Goal: Transaction & Acquisition: Purchase product/service

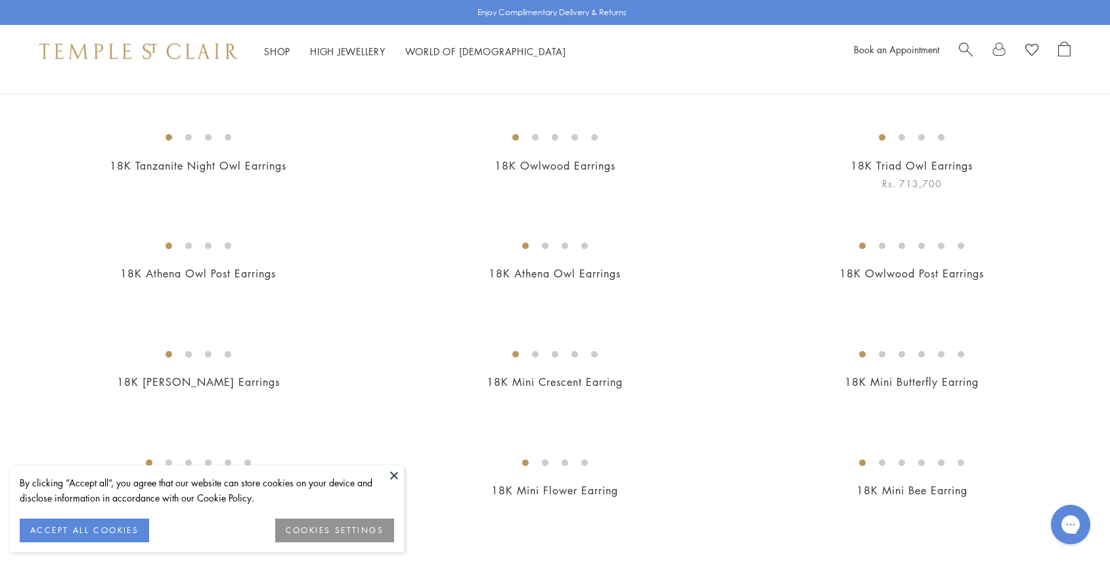
click at [0, 0] on img at bounding box center [0, 0] width 0 height 0
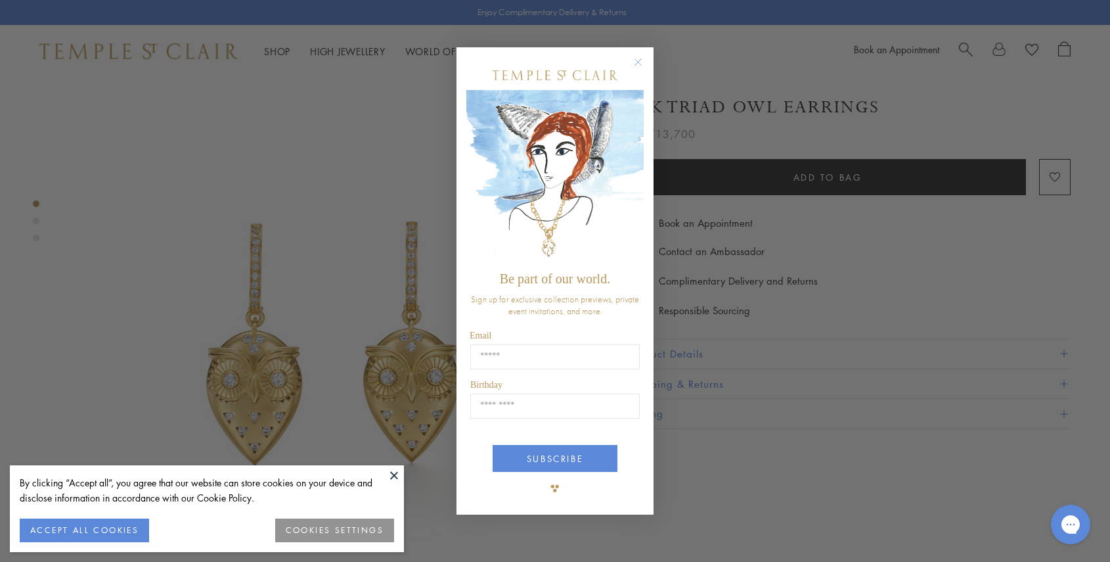
click at [636, 167] on img "POPUP Form" at bounding box center [554, 177] width 177 height 175
click at [395, 472] on button at bounding box center [394, 475] width 20 height 20
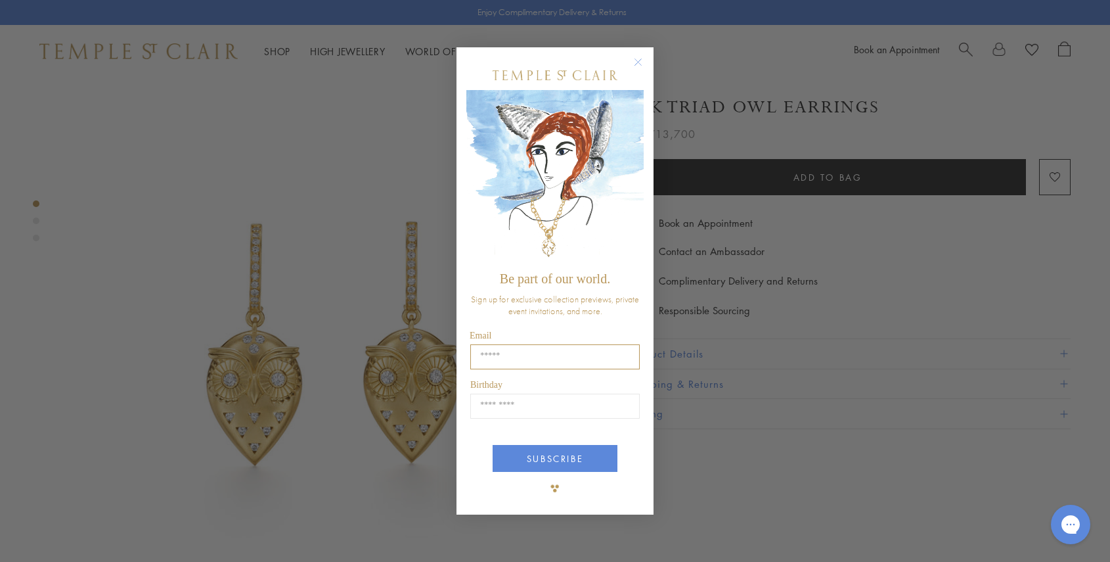
click at [515, 357] on input "Email" at bounding box center [554, 356] width 169 height 25
type input "**********"
click at [512, 408] on input "Birthday" at bounding box center [554, 405] width 169 height 25
click at [566, 409] on input "Birthday" at bounding box center [554, 405] width 169 height 25
click at [518, 406] on input "Birthday" at bounding box center [554, 405] width 169 height 25
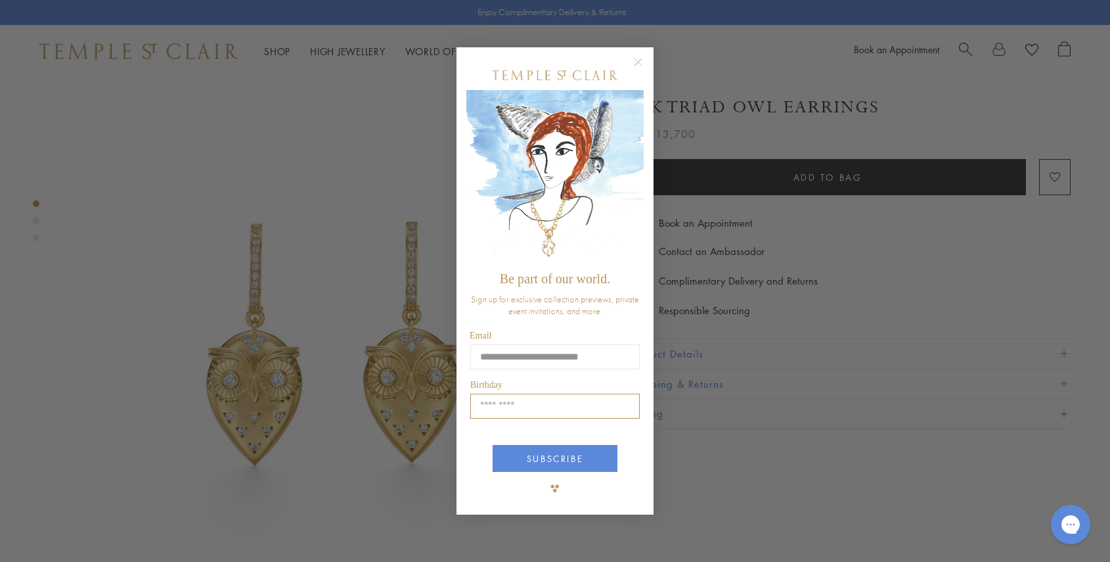
click at [518, 406] on input "Birthday" at bounding box center [554, 405] width 169 height 25
type input "*"
type input "*****"
click at [533, 460] on button "SUBSCRIBE" at bounding box center [555, 458] width 125 height 27
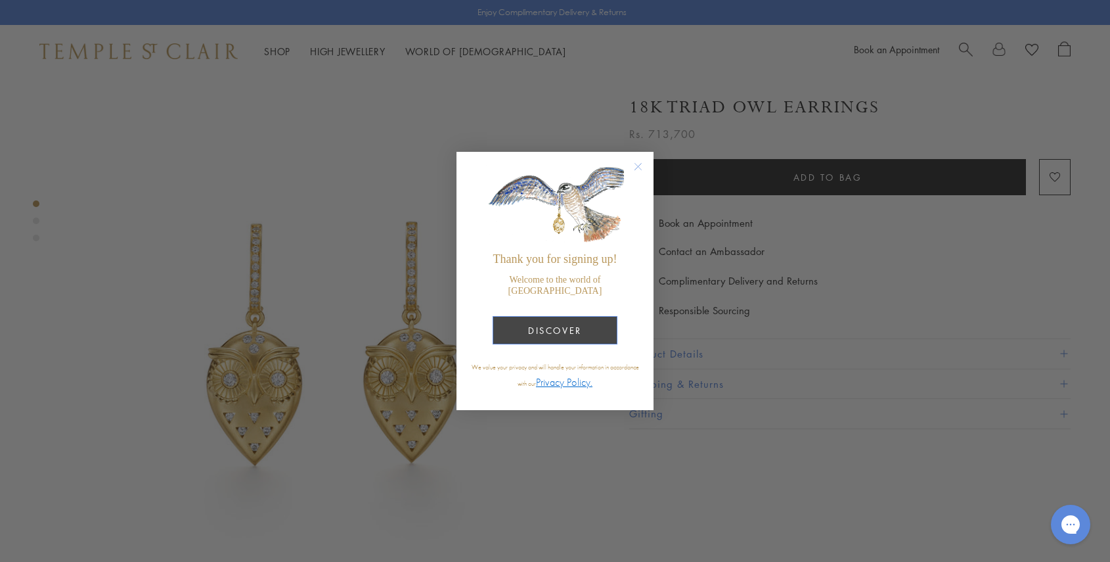
click at [575, 331] on button "DISCOVER" at bounding box center [555, 330] width 125 height 28
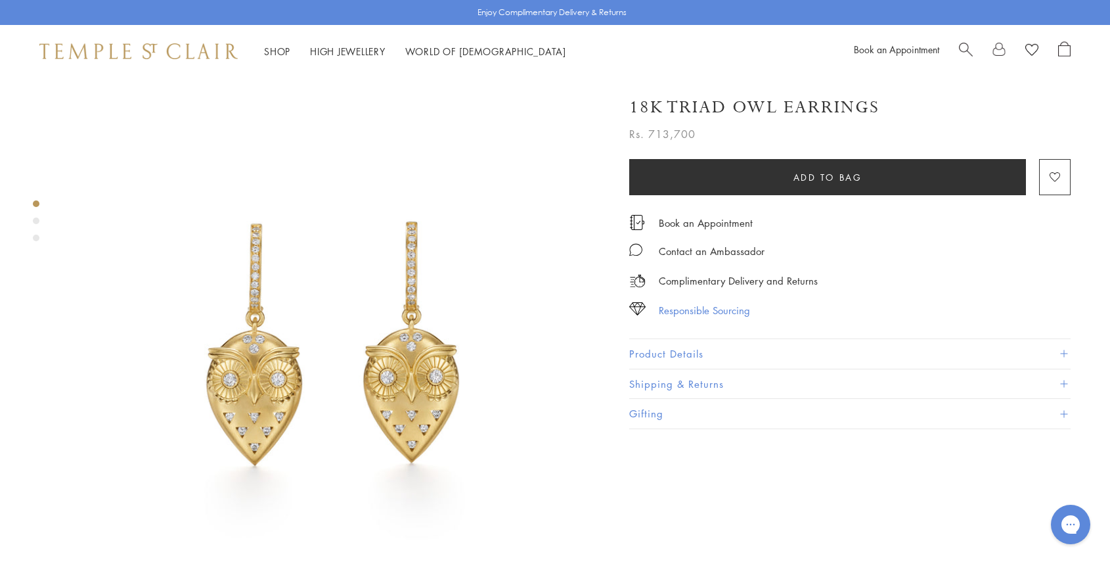
click at [706, 305] on div "Responsible Sourcing" at bounding box center [704, 310] width 91 height 16
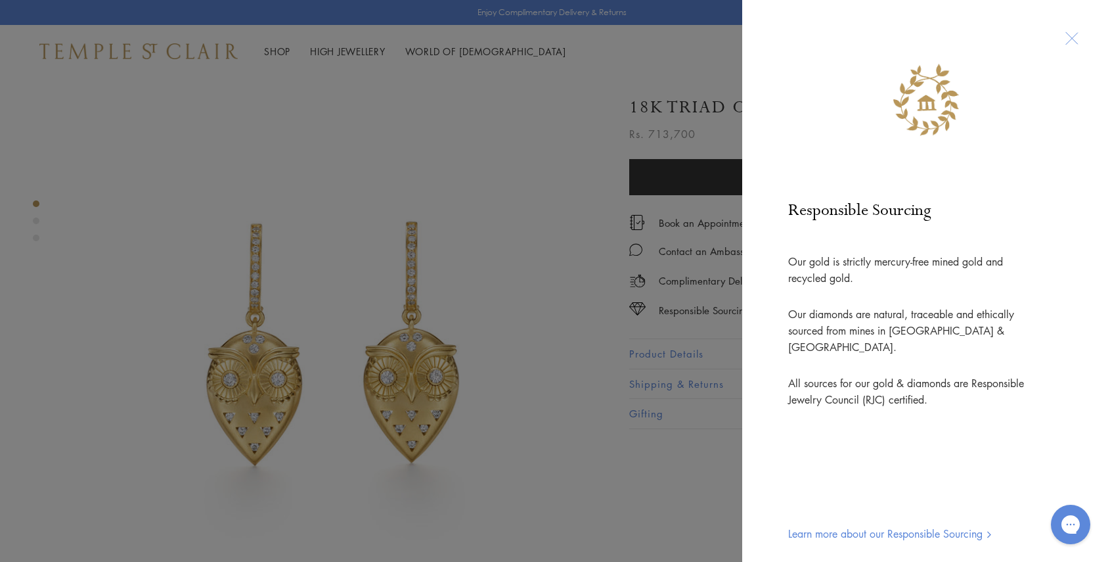
click at [1063, 37] on div at bounding box center [1071, 38] width 24 height 24
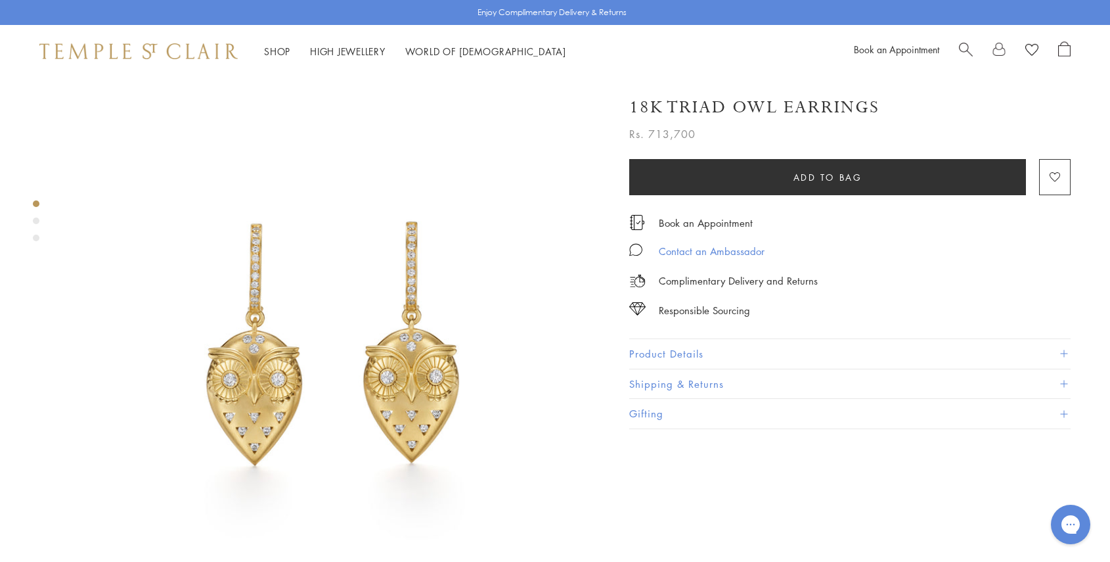
click at [681, 246] on div "Contact an Ambassador" at bounding box center [712, 251] width 106 height 16
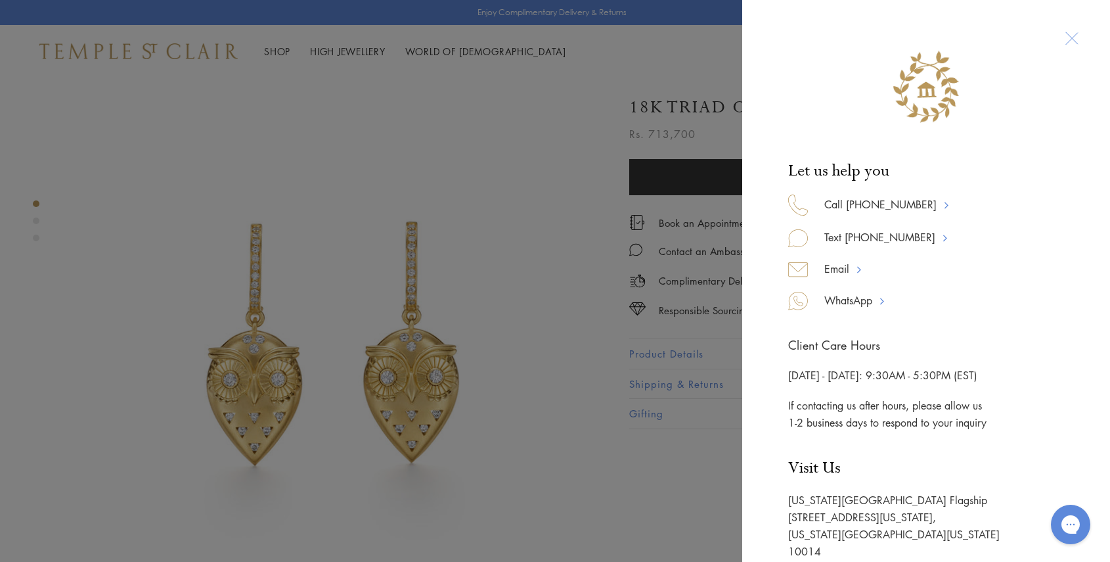
click at [1071, 37] on div at bounding box center [1071, 38] width 24 height 24
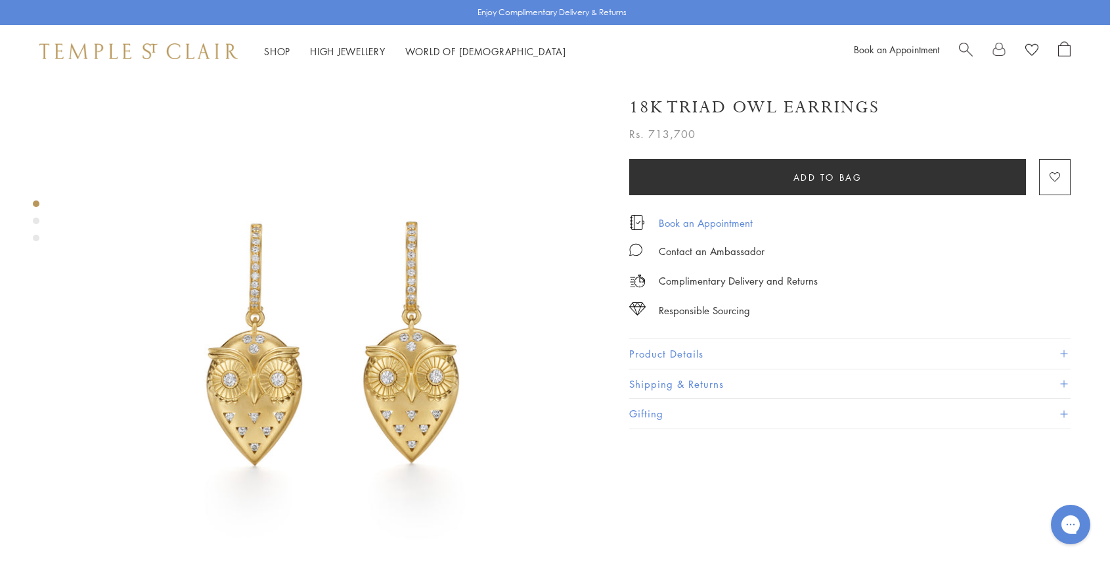
click at [712, 221] on link "Book an Appointment" at bounding box center [706, 222] width 94 height 14
click at [1063, 350] on span at bounding box center [1063, 353] width 7 height 7
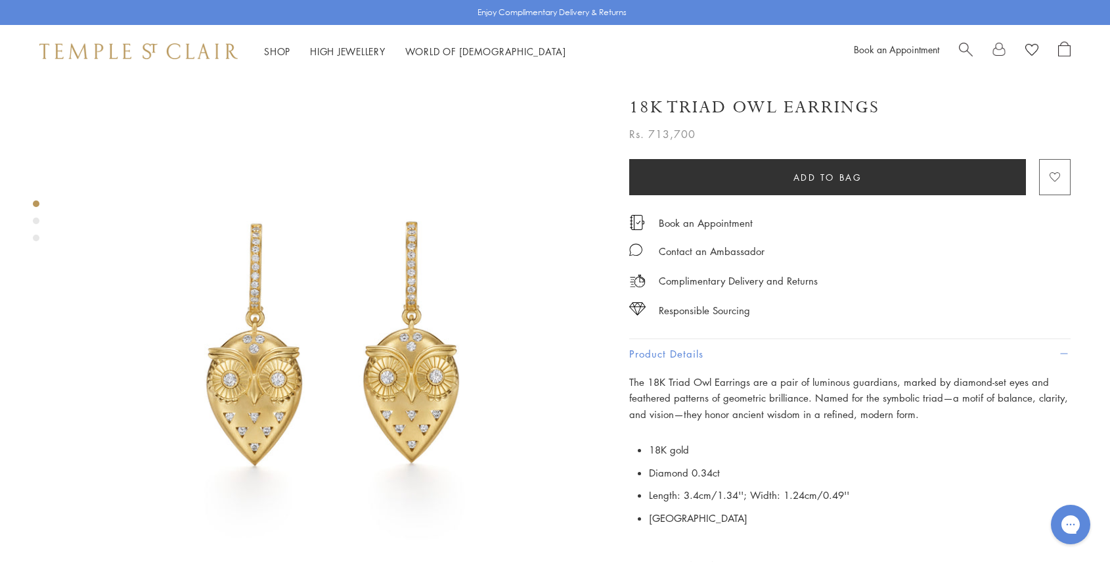
click at [1056, 175] on image "button" at bounding box center [1055, 178] width 11 height 10
click at [1054, 176] on image "button" at bounding box center [1055, 177] width 11 height 10
click at [1054, 175] on image "button" at bounding box center [1055, 178] width 11 height 10
click at [1033, 46] on image at bounding box center [1031, 50] width 13 height 12
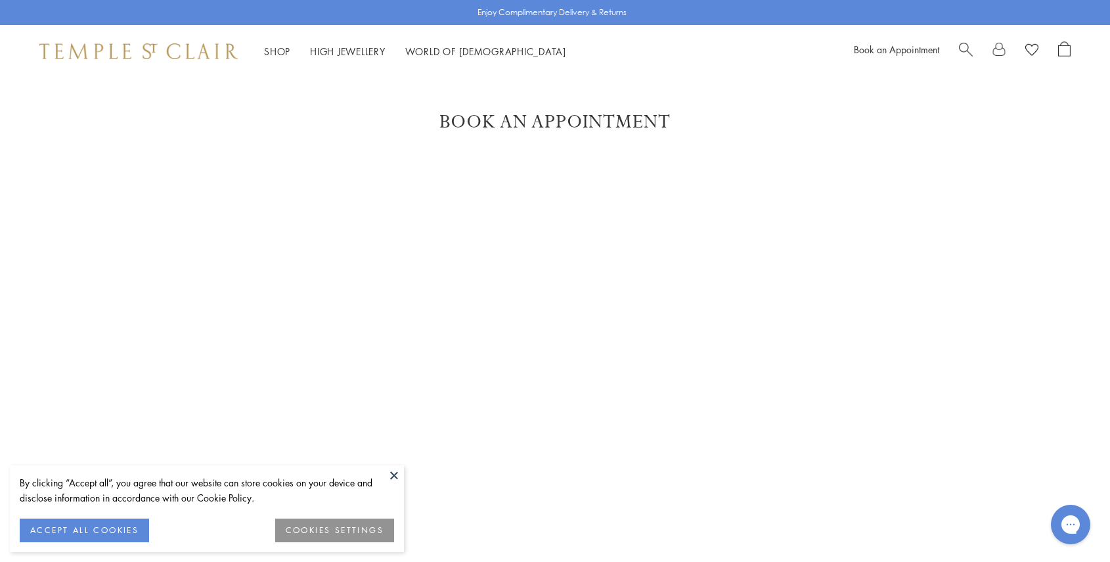
click at [392, 474] on button at bounding box center [394, 475] width 20 height 20
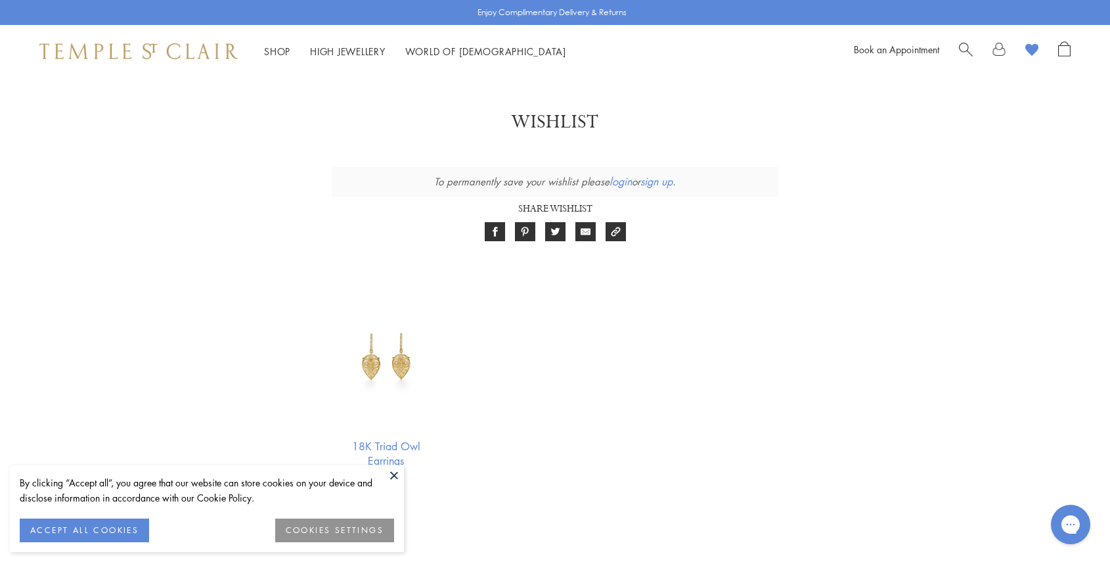
click at [1046, 182] on div "Wishlist To permanently save your wishlist please login or sign up . Share Wish…" at bounding box center [555, 306] width 1110 height 393
click at [235, 181] on div "Wishlist To permanently save your wishlist please login or sign up . Share Wish…" at bounding box center [555, 306] width 1110 height 393
click at [335, 49] on link "High Jewellery High Jewellery" at bounding box center [348, 51] width 76 height 13
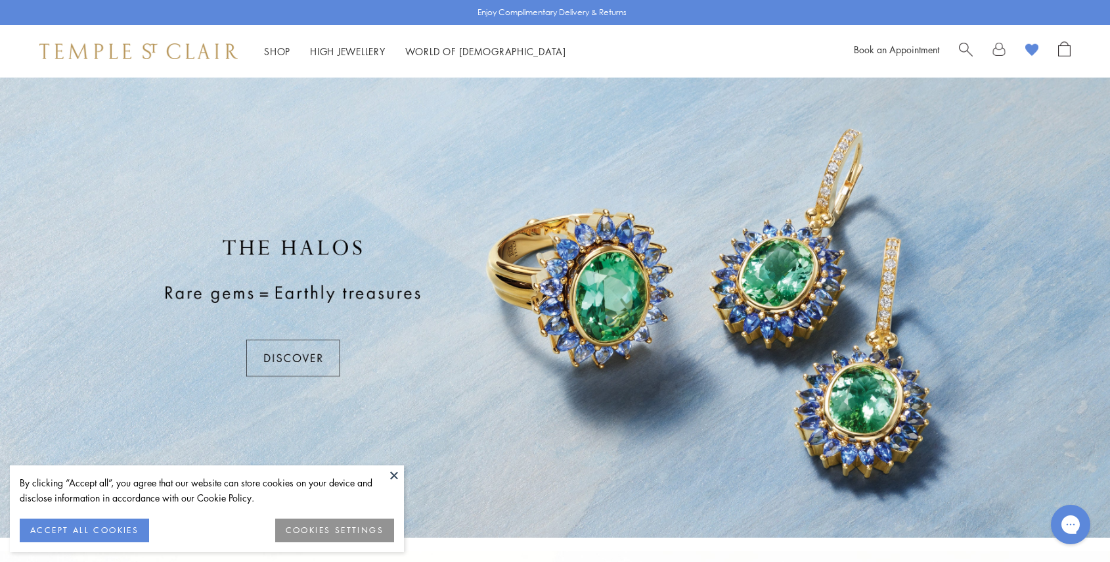
click at [393, 472] on button at bounding box center [394, 475] width 20 height 20
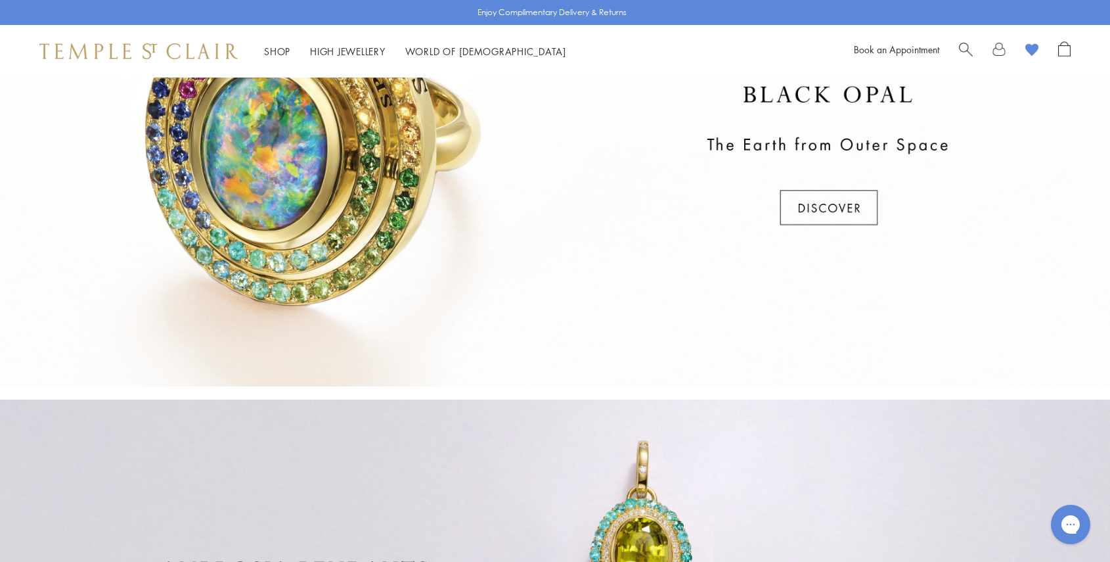
scroll to position [477, 0]
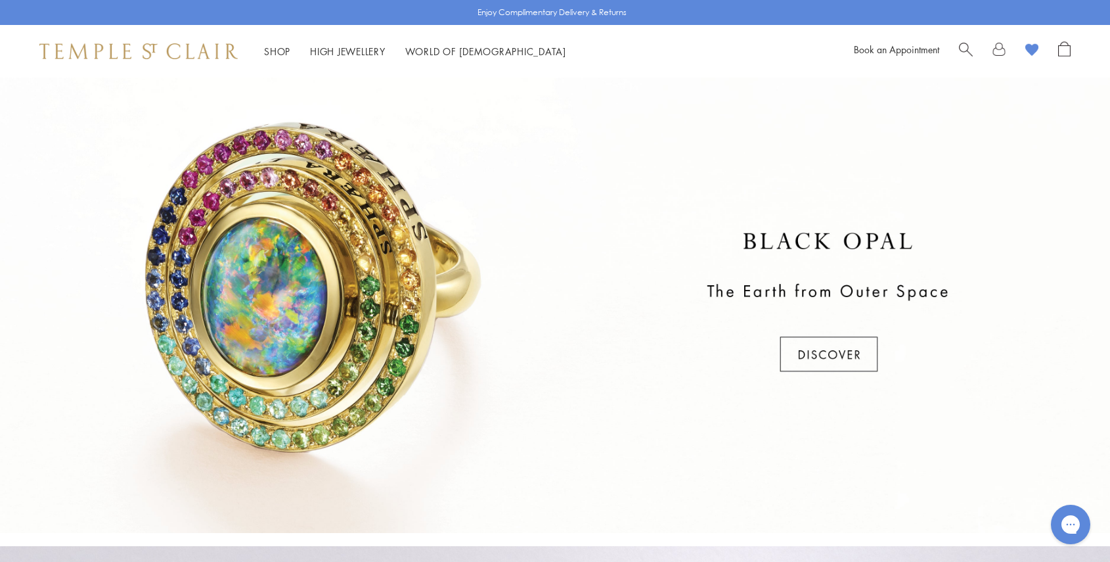
click at [855, 357] on div at bounding box center [555, 303] width 1110 height 460
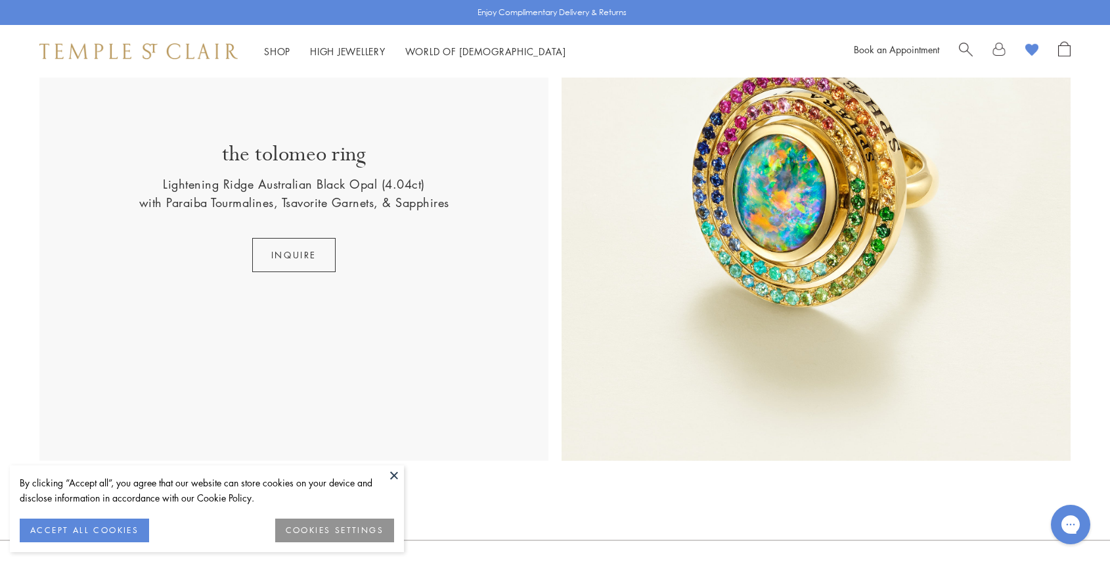
scroll to position [615, 0]
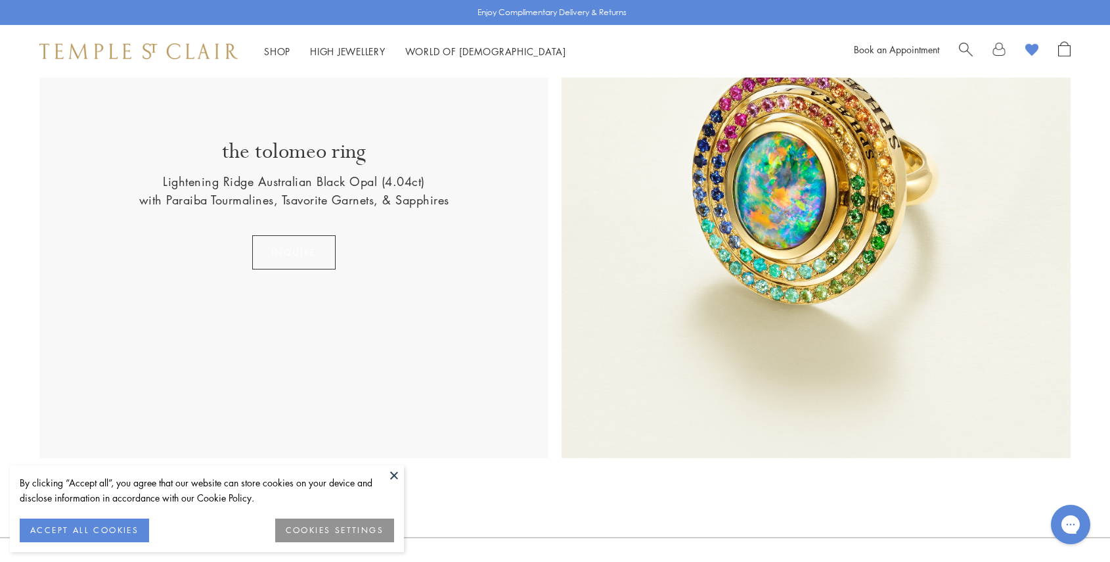
click at [292, 246] on button "INQUIRE" at bounding box center [293, 252] width 83 height 34
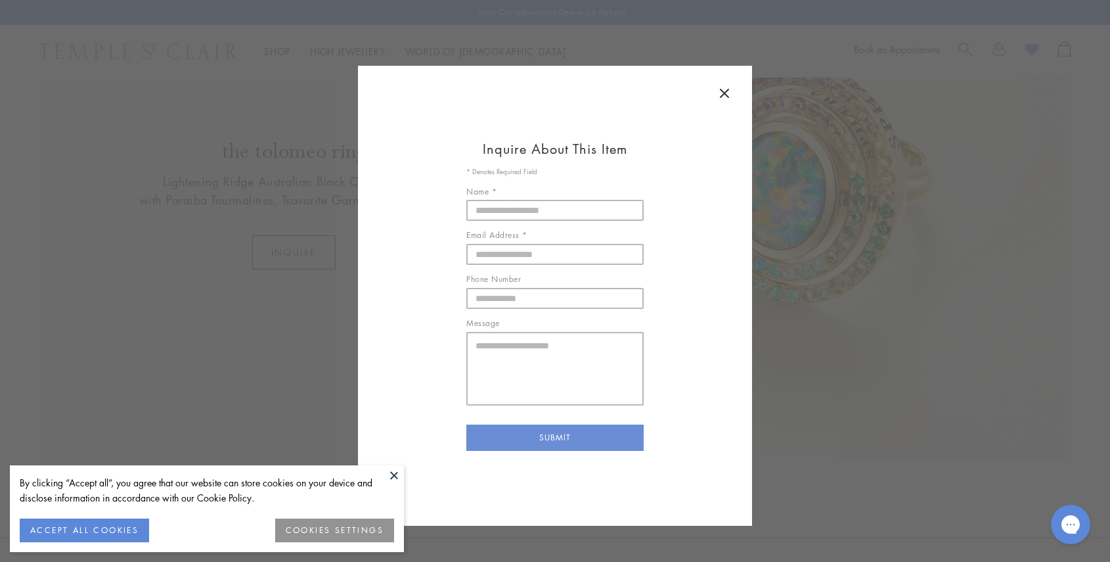
click at [721, 89] on icon at bounding box center [725, 93] width 8 height 8
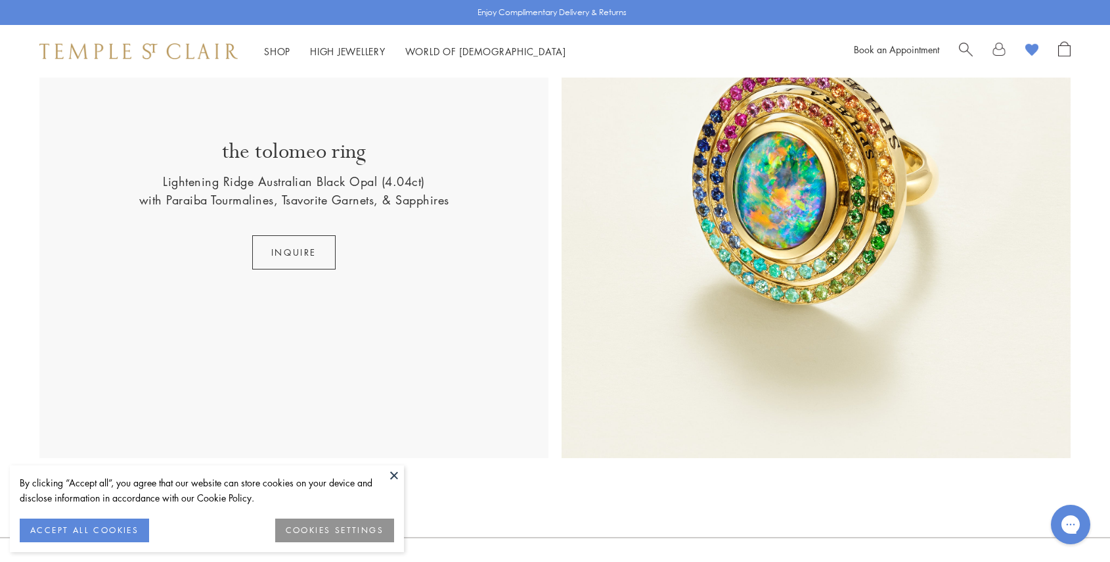
click at [396, 477] on button at bounding box center [394, 475] width 20 height 20
